Goal: Task Accomplishment & Management: Use online tool/utility

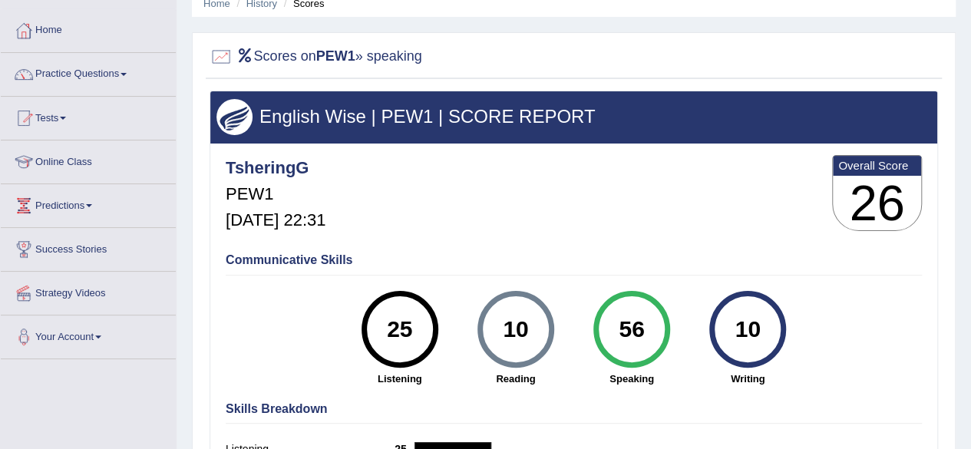
scroll to position [51, 0]
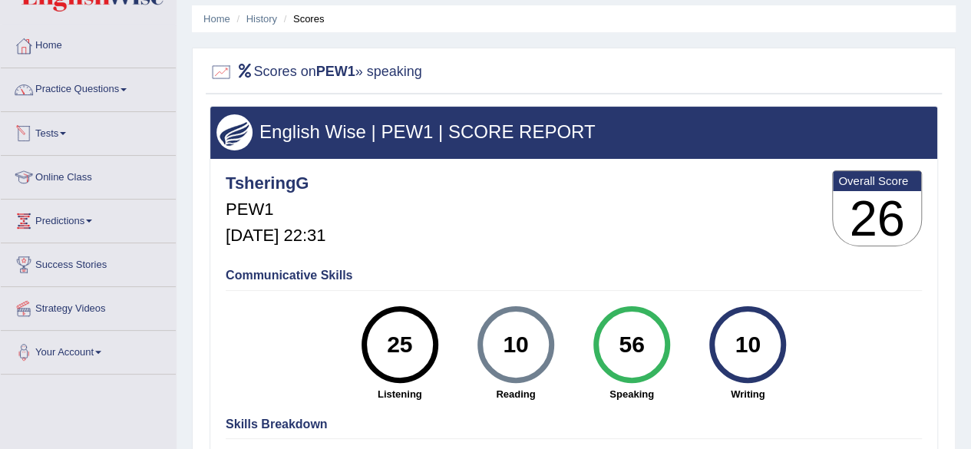
click at [71, 140] on link "Tests" at bounding box center [88, 131] width 175 height 38
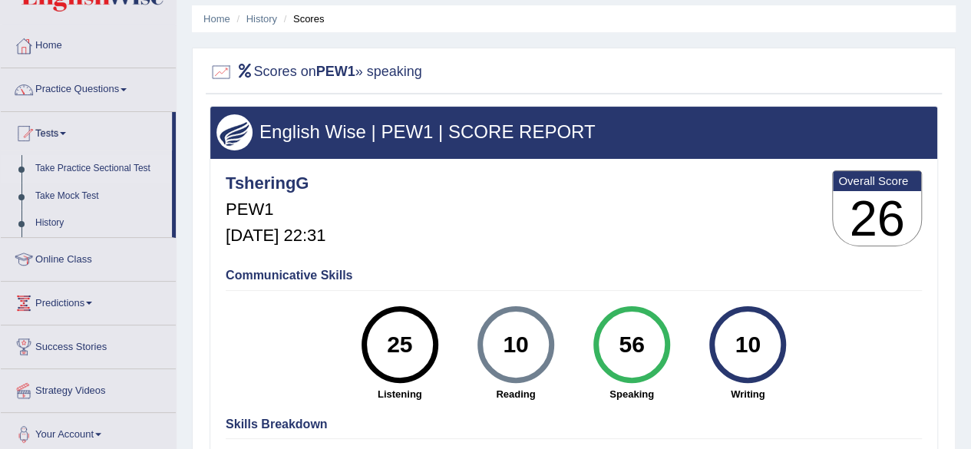
click at [69, 161] on link "Take Practice Sectional Test" at bounding box center [100, 169] width 144 height 28
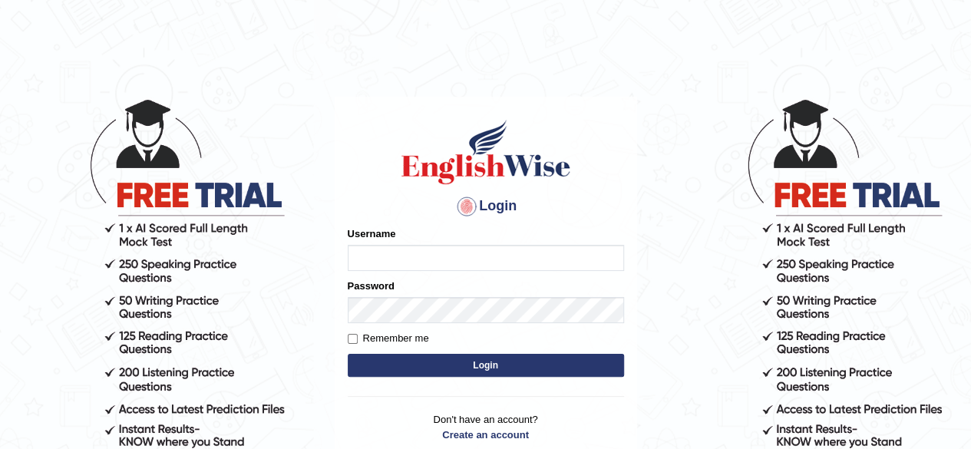
type input "tsheringg"
click at [405, 357] on button "Login" at bounding box center [486, 365] width 276 height 23
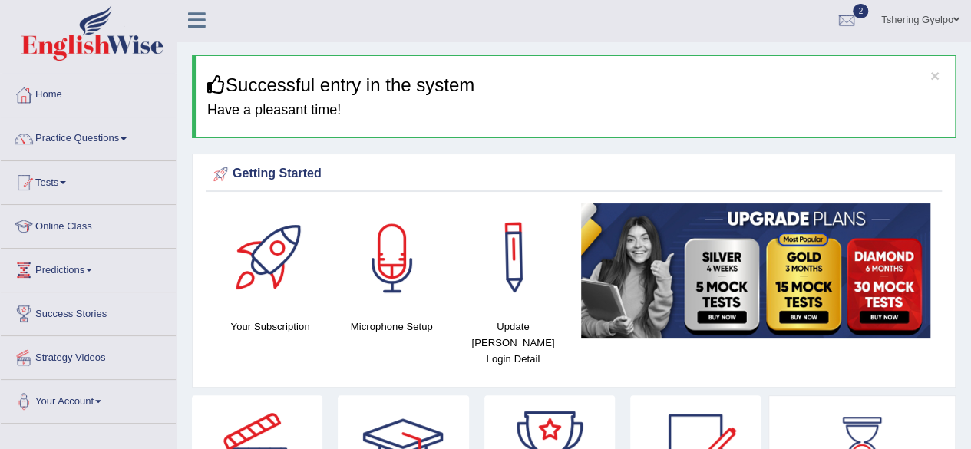
scroll to position [3, 0]
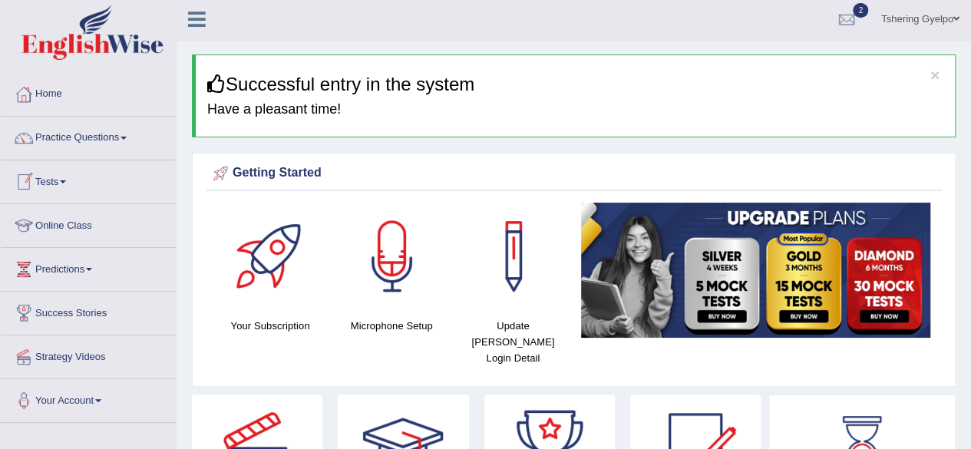
click at [73, 176] on link "Tests" at bounding box center [88, 179] width 175 height 38
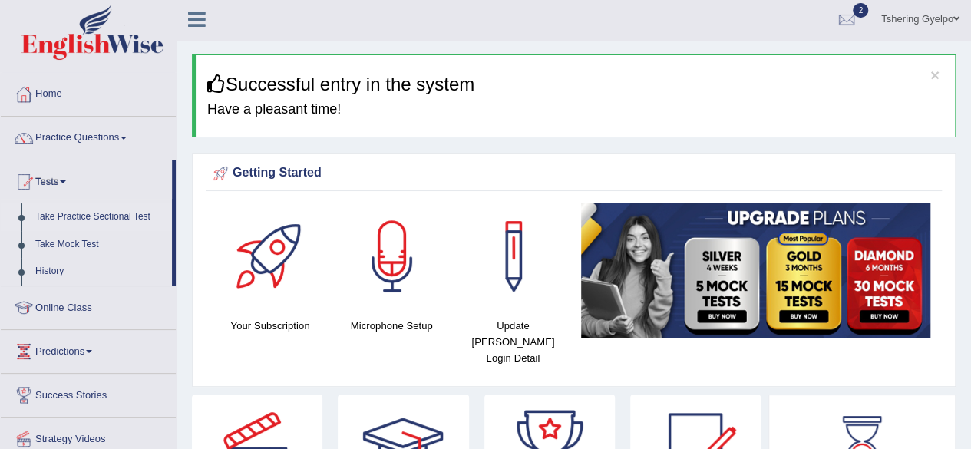
click at [98, 214] on link "Take Practice Sectional Test" at bounding box center [100, 217] width 144 height 28
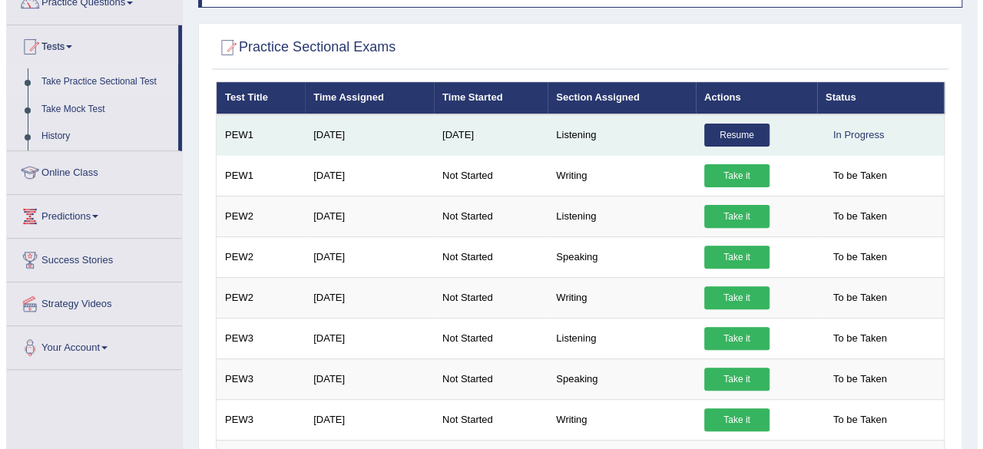
scroll to position [141, 0]
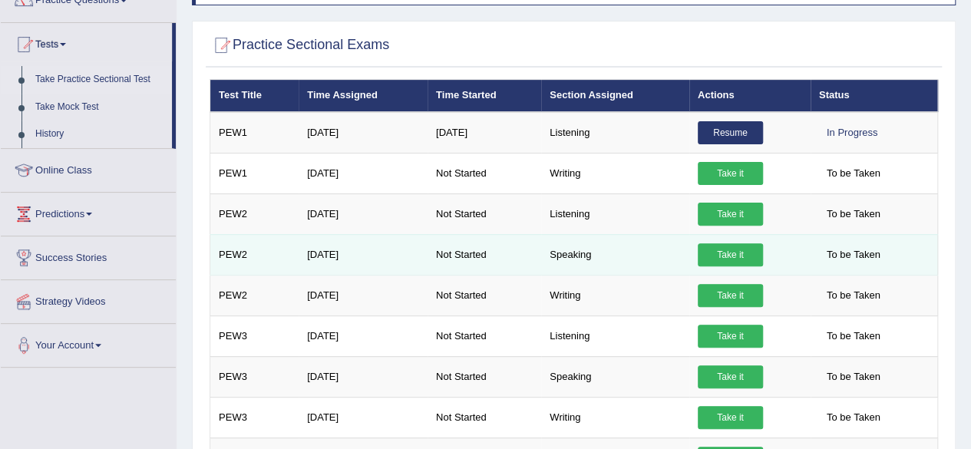
click at [741, 256] on link "Take it" at bounding box center [730, 254] width 65 height 23
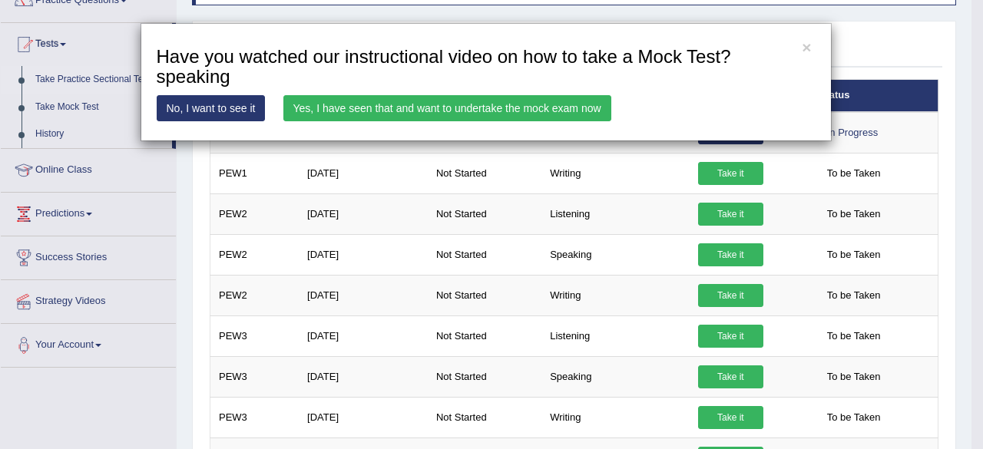
click at [574, 106] on link "Yes, I have seen that and want to undertake the mock exam now" at bounding box center [447, 108] width 328 height 26
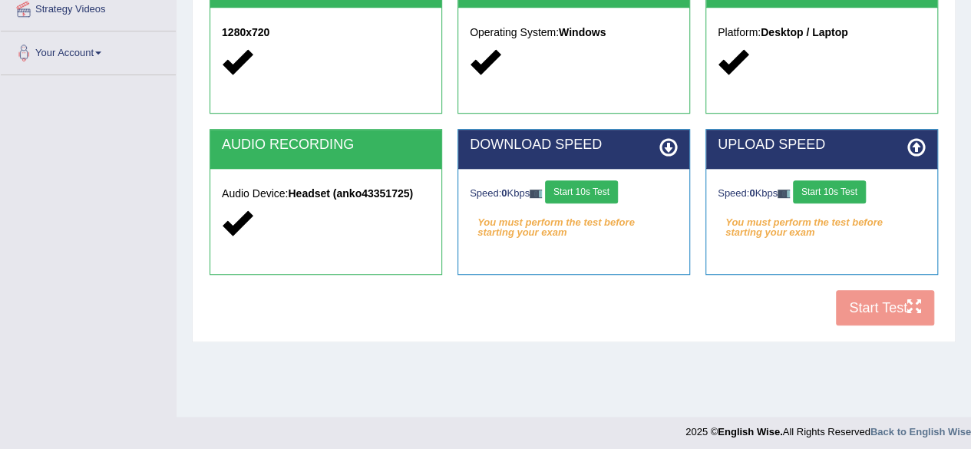
scroll to position [356, 0]
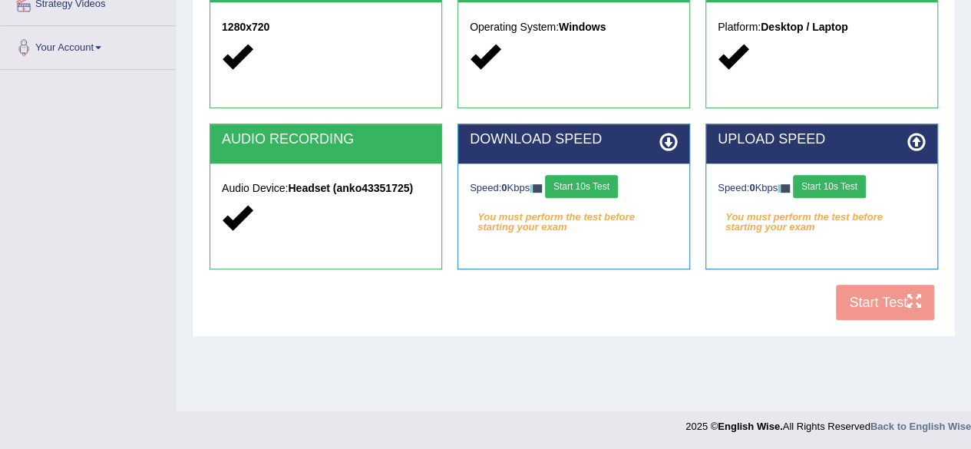
click at [599, 187] on button "Start 10s Test" at bounding box center [581, 186] width 73 height 23
click at [819, 179] on button "Start 10s Test" at bounding box center [829, 186] width 73 height 23
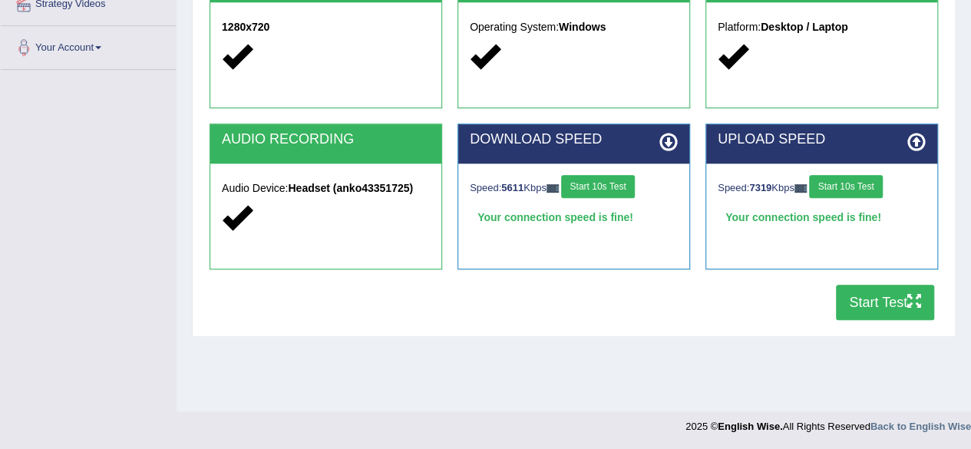
click at [863, 303] on button "Start Test" at bounding box center [885, 302] width 98 height 35
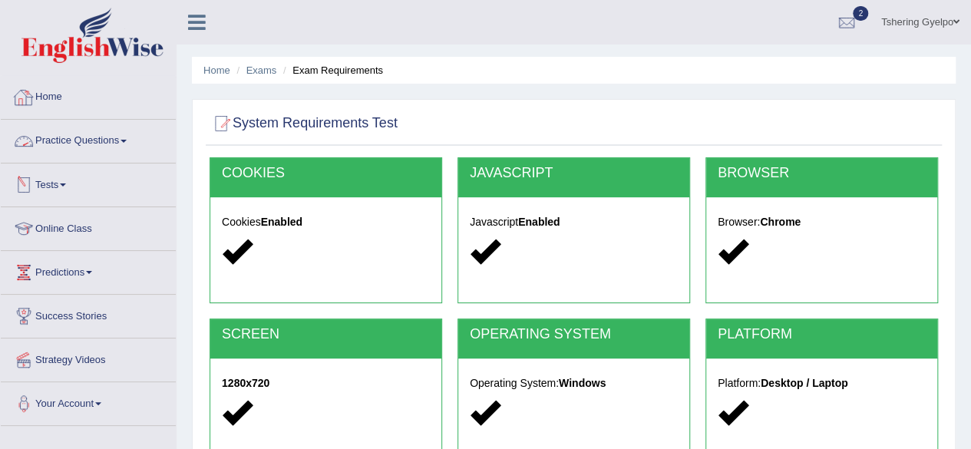
click at [66, 180] on link "Tests" at bounding box center [88, 183] width 175 height 38
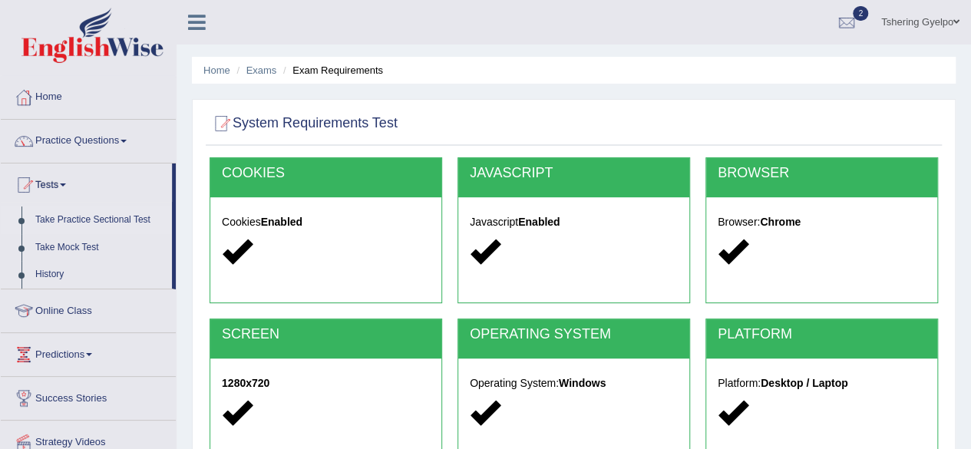
click at [92, 217] on link "Take Practice Sectional Test" at bounding box center [100, 221] width 144 height 28
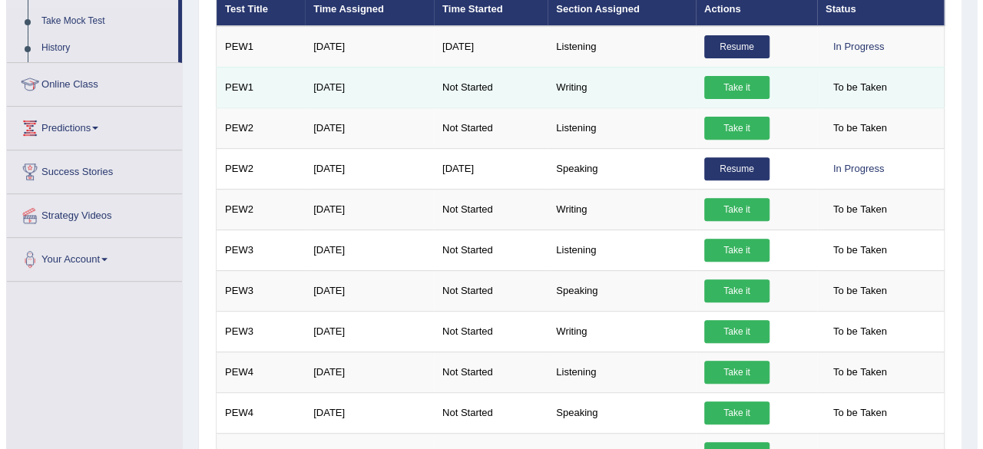
scroll to position [227, 0]
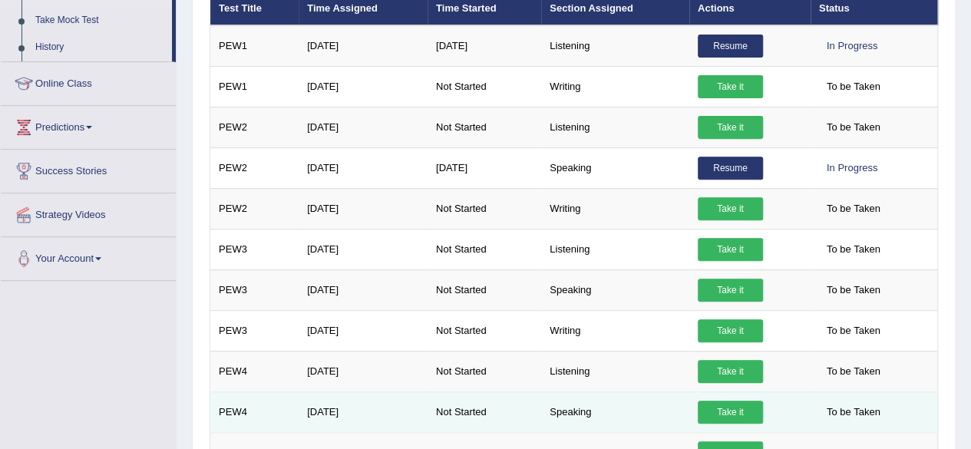
click at [748, 405] on link "Take it" at bounding box center [730, 412] width 65 height 23
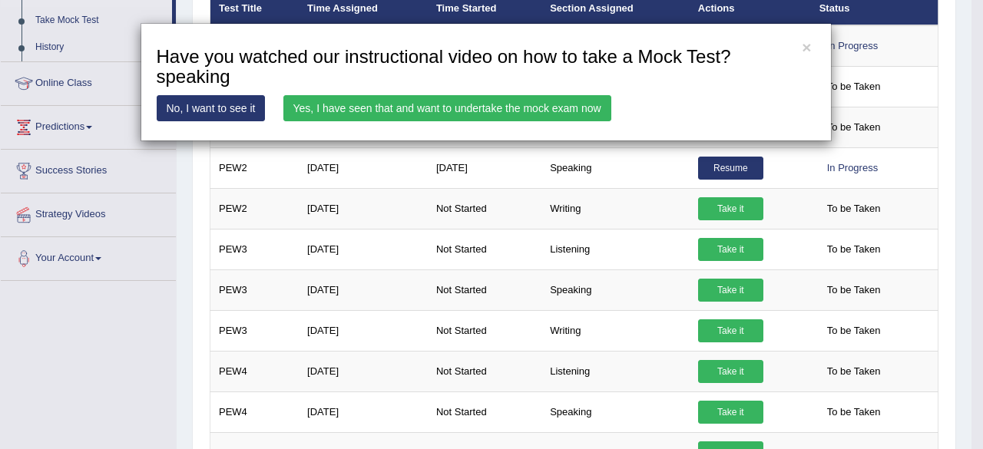
click at [543, 108] on link "Yes, I have seen that and want to undertake the mock exam now" at bounding box center [447, 108] width 328 height 26
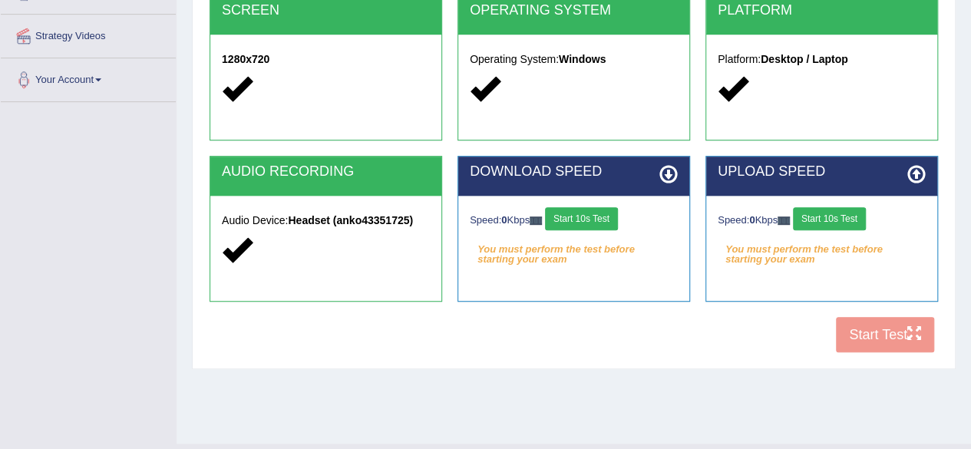
click at [574, 216] on button "Start 10s Test" at bounding box center [581, 218] width 73 height 23
click at [840, 224] on button "Start 10s Test" at bounding box center [829, 218] width 73 height 23
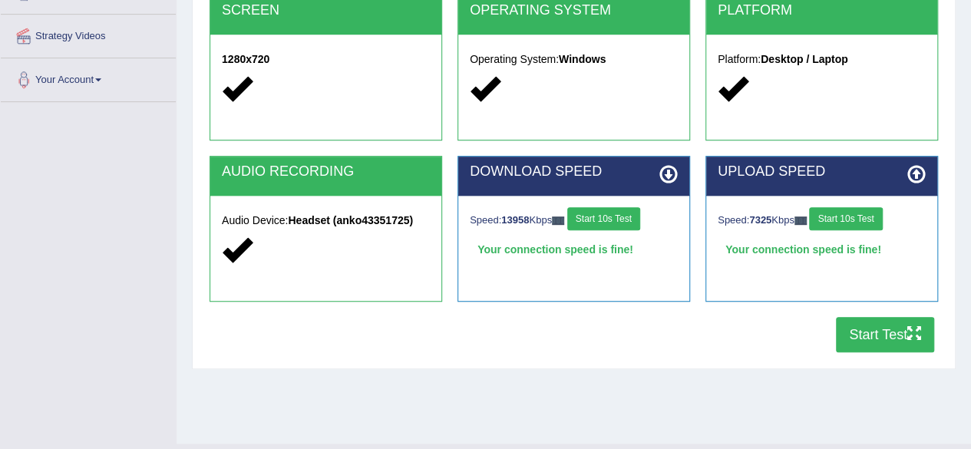
click at [873, 342] on button "Start Test" at bounding box center [885, 334] width 98 height 35
